Goal: Transaction & Acquisition: Purchase product/service

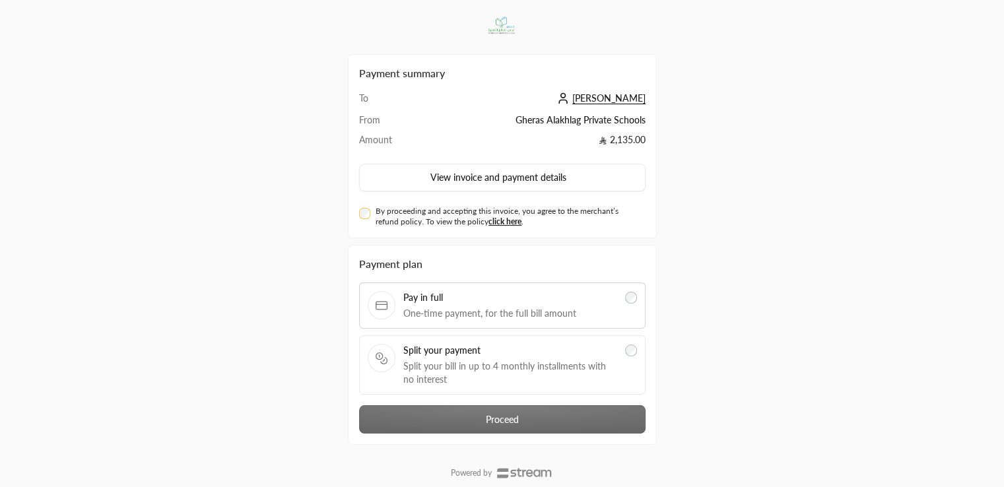
scroll to position [32, 0]
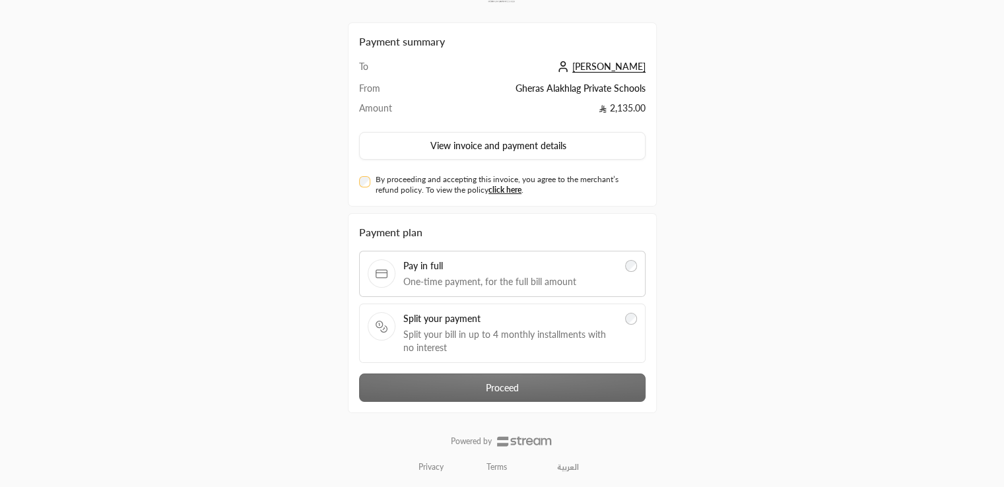
click at [372, 182] on div "By proceeding and accepting this invoice, you agree to the merchant’s refund po…" at bounding box center [502, 184] width 286 height 21
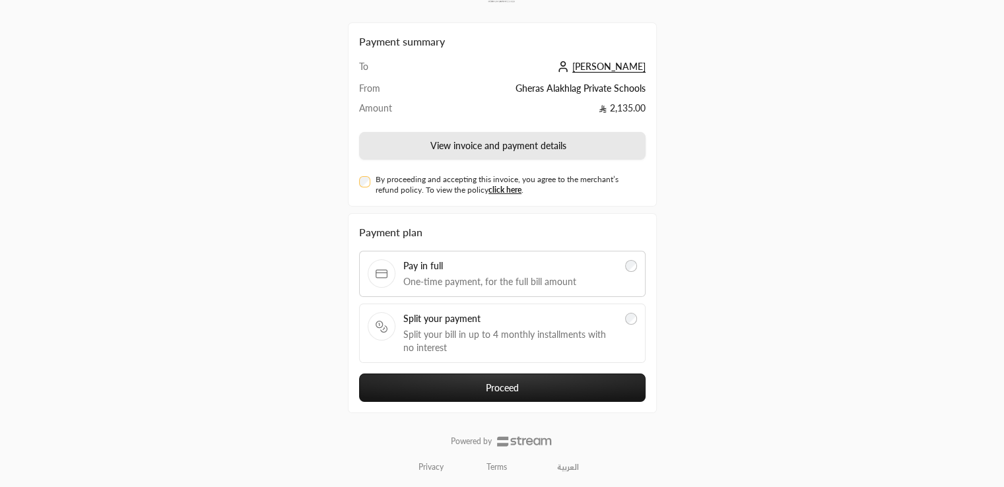
click at [437, 139] on button "View invoice and payment details" at bounding box center [502, 146] width 286 height 28
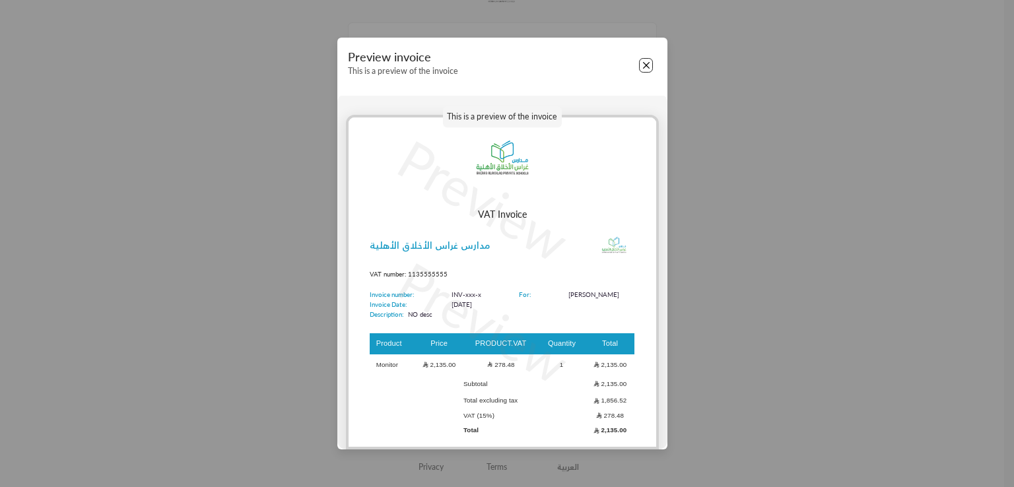
click at [644, 73] on button "Close" at bounding box center [646, 65] width 15 height 15
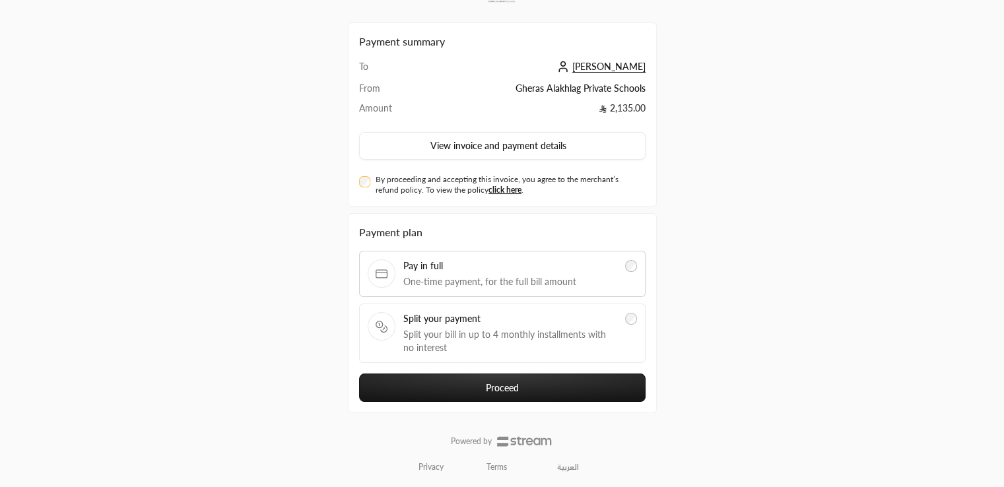
click at [479, 378] on button "Proceed" at bounding box center [502, 388] width 286 height 28
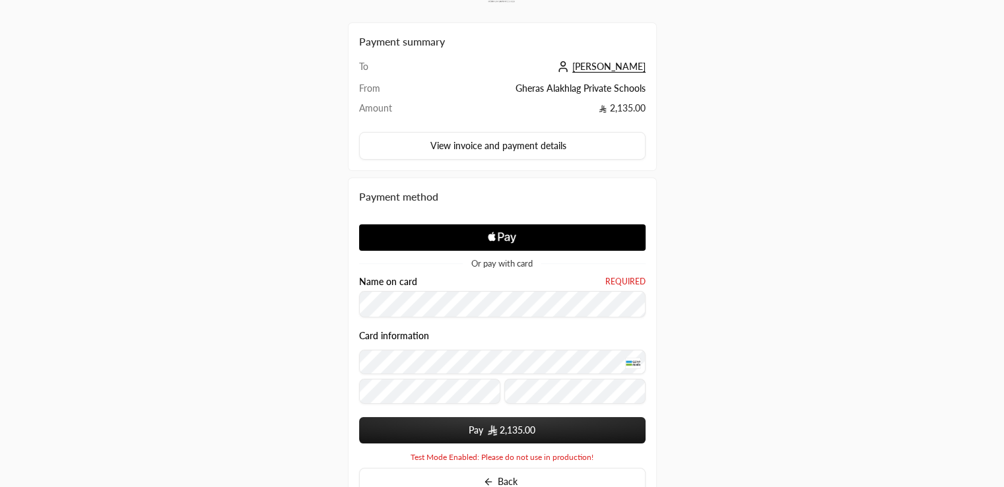
scroll to position [127, 0]
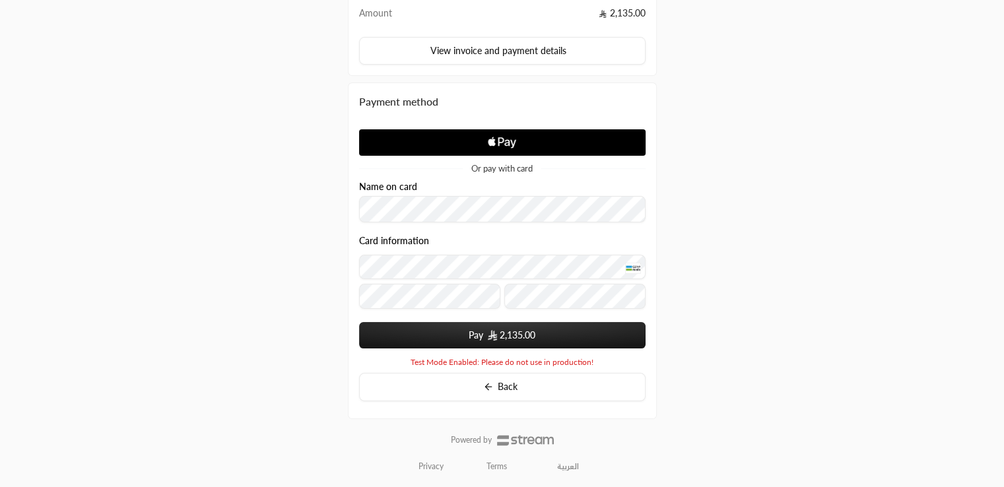
click at [701, 267] on div "Payment summary To [PERSON_NAME] From Gheras Alakhlag Private Schools Amount 2,…" at bounding box center [502, 180] width 502 height 615
click at [542, 337] on button "Pay 2,135.00" at bounding box center [502, 335] width 286 height 26
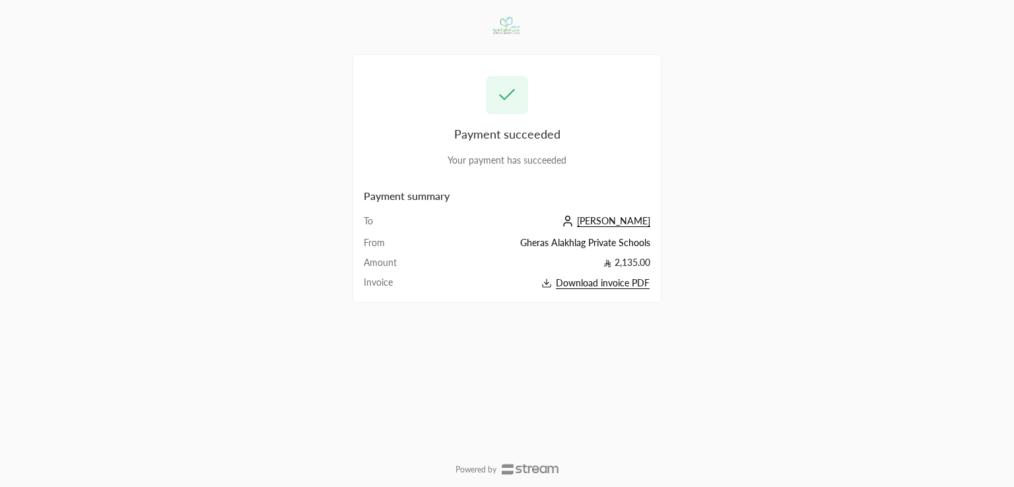
click at [582, 283] on span "Download invoice PDF" at bounding box center [603, 283] width 94 height 12
click at [624, 222] on span "[PERSON_NAME]" at bounding box center [613, 221] width 73 height 12
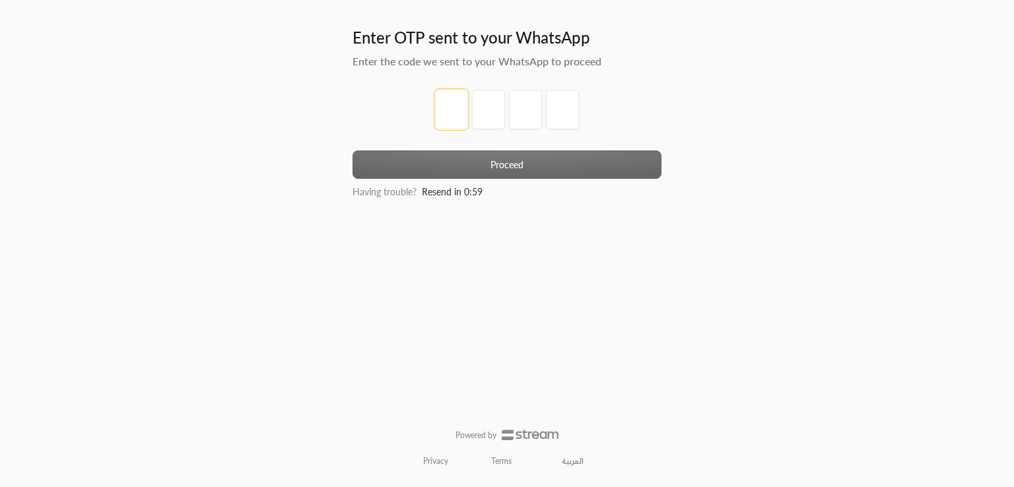
click at [454, 94] on input "tel" at bounding box center [451, 110] width 33 height 40
type input "1"
type input "2"
type input "3"
type input "4"
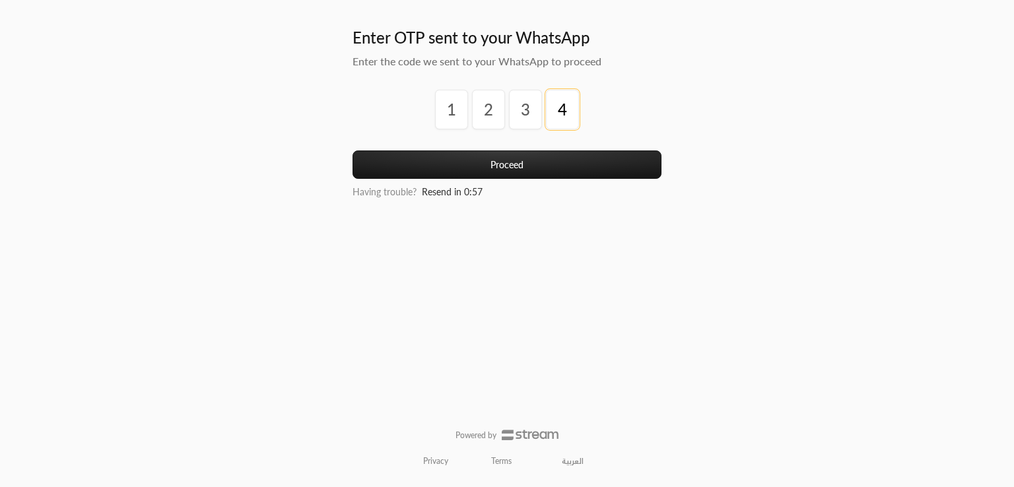
click button "Proceed" at bounding box center [507, 165] width 309 height 28
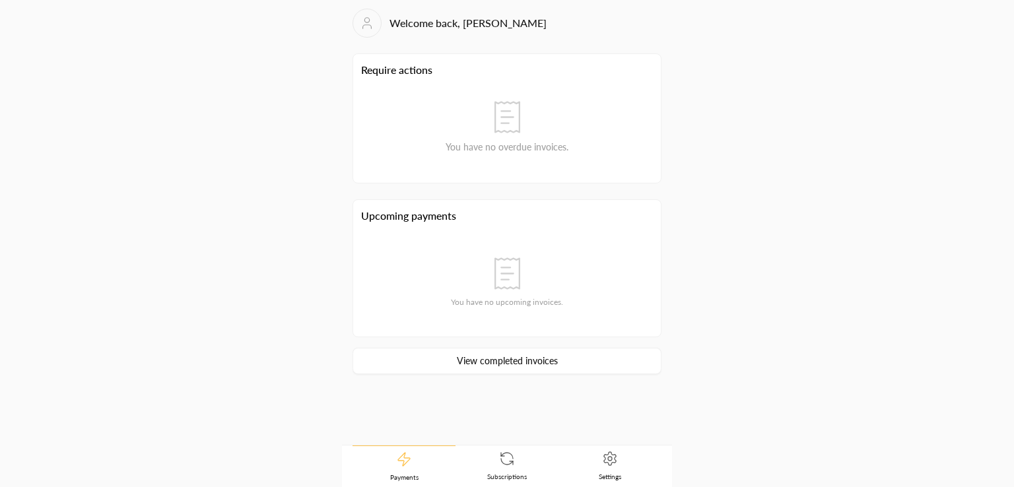
click at [607, 461] on icon at bounding box center [610, 459] width 16 height 16
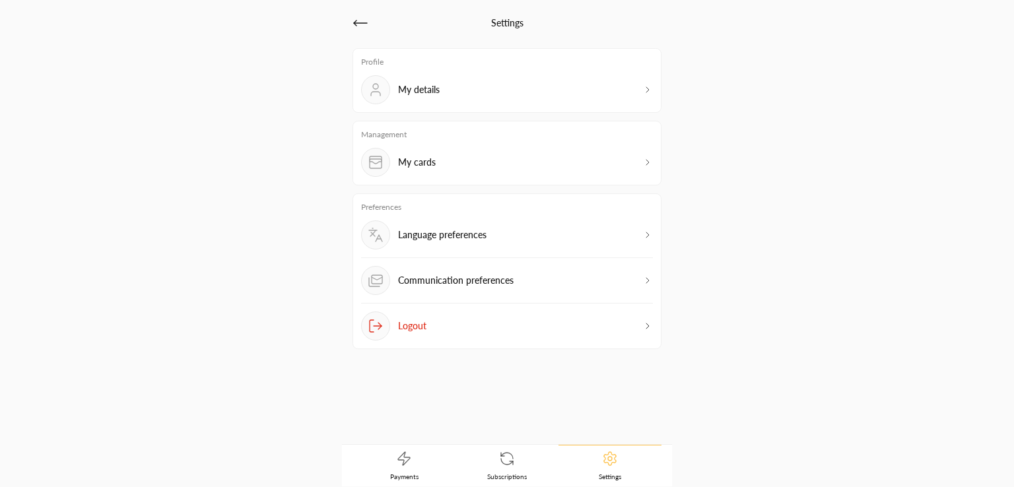
click at [436, 285] on p "Communication preferences" at bounding box center [456, 280] width 116 height 13
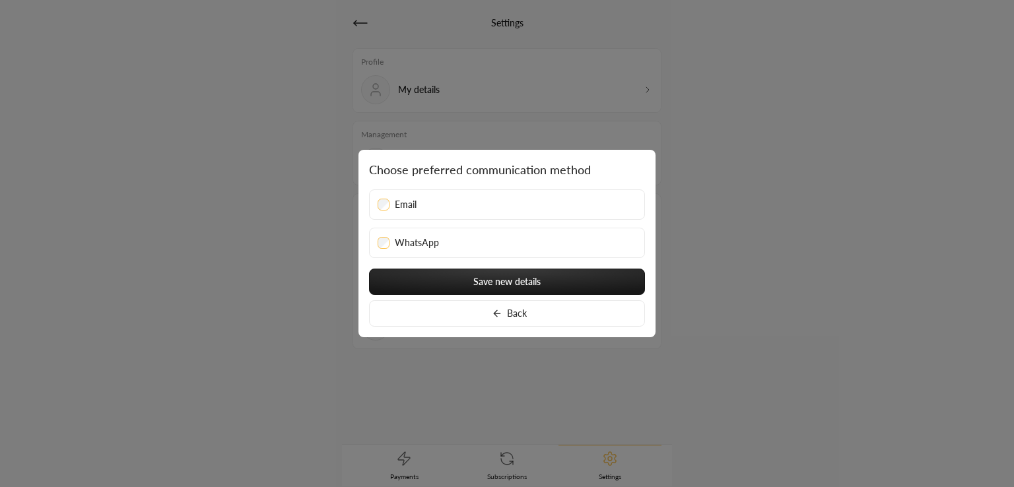
click at [288, 258] on div at bounding box center [507, 243] width 1014 height 487
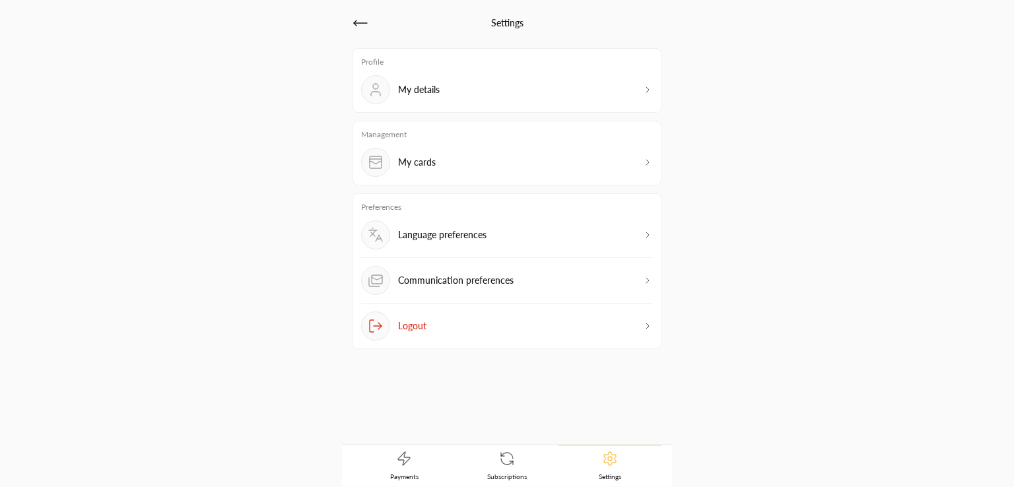
click at [534, 238] on div "Language preferences" at bounding box center [507, 239] width 292 height 38
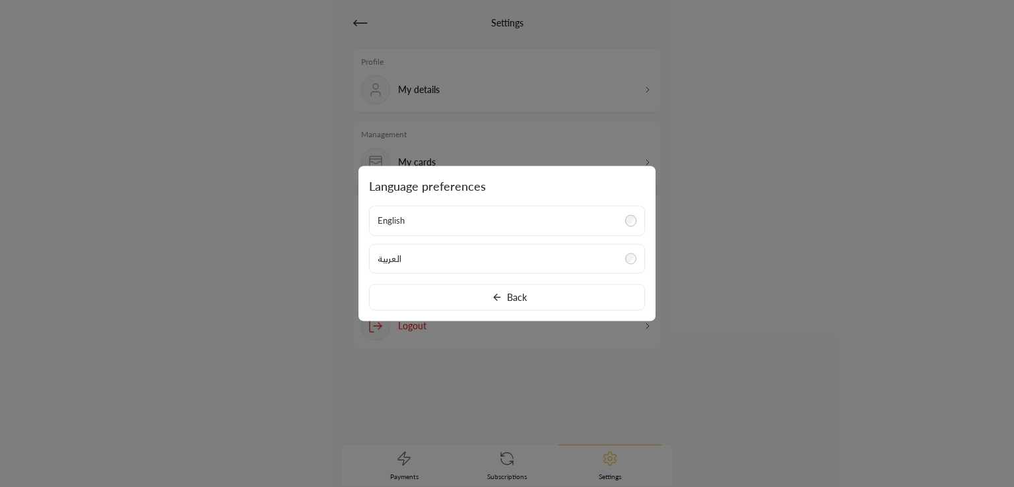
click at [753, 149] on div at bounding box center [507, 243] width 1014 height 487
